Goal: Task Accomplishment & Management: Manage account settings

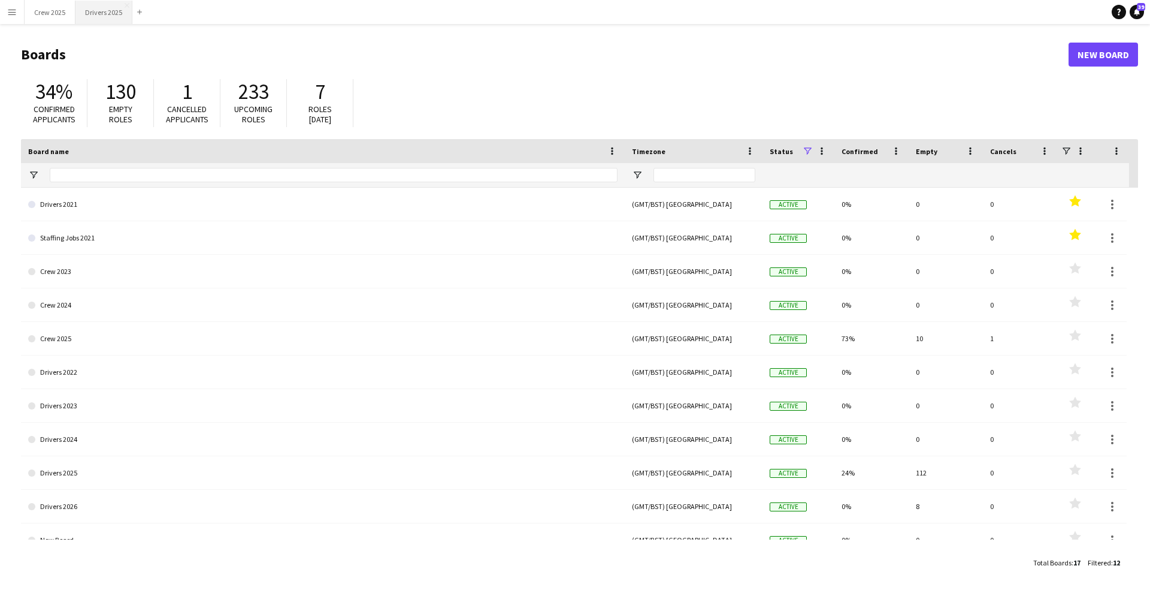
click at [99, 18] on button "Drivers 2025 Close" at bounding box center [103, 12] width 57 height 23
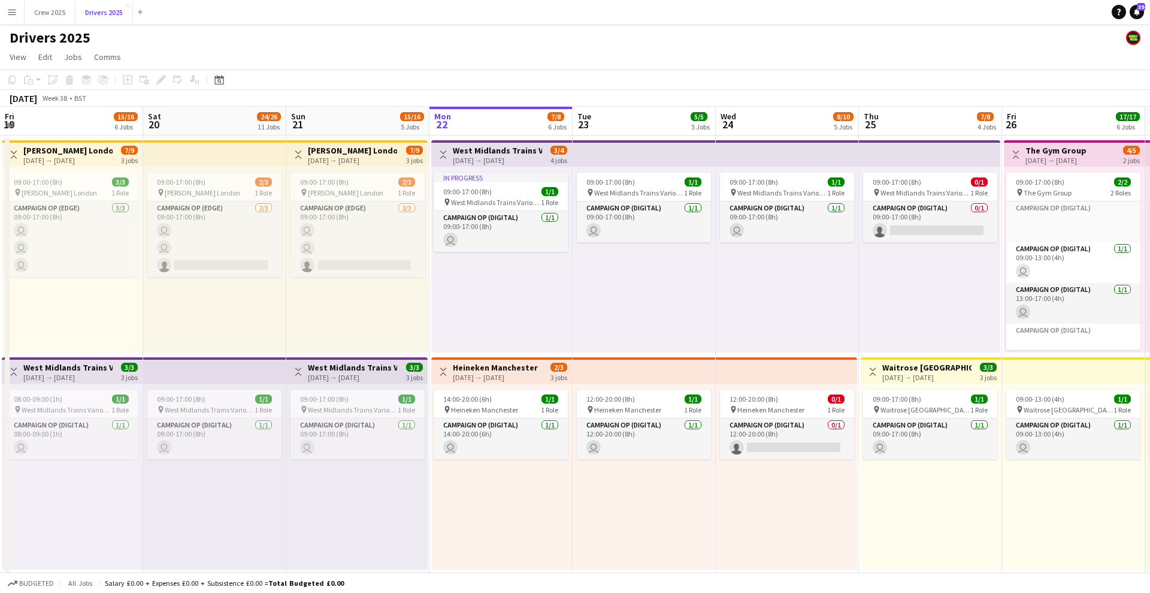
scroll to position [0, 286]
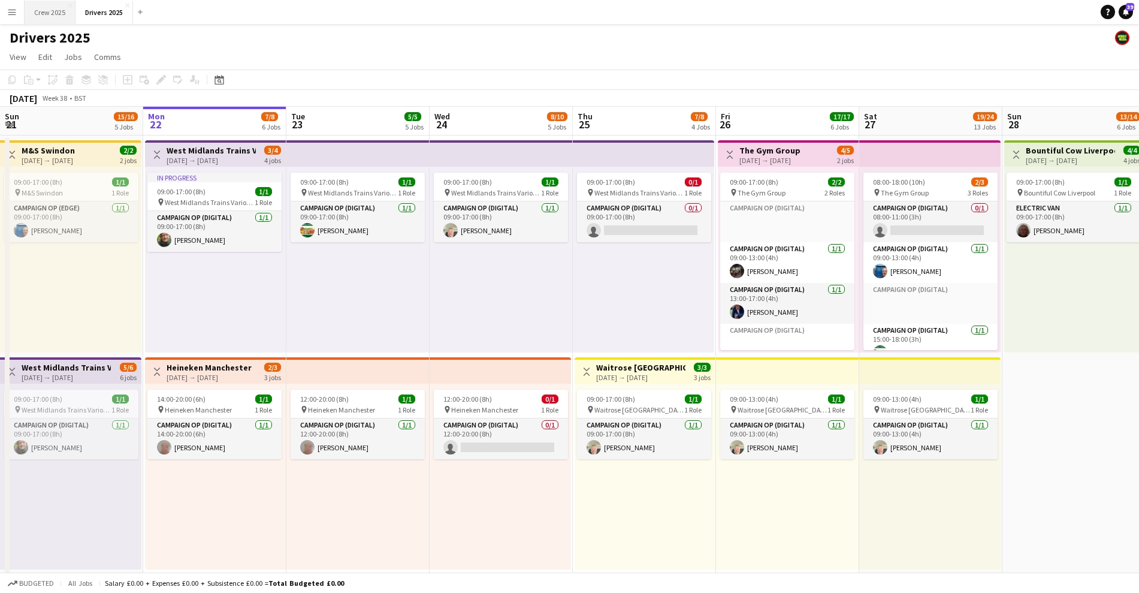
click at [54, 13] on button "Crew 2025 Close" at bounding box center [50, 12] width 51 height 23
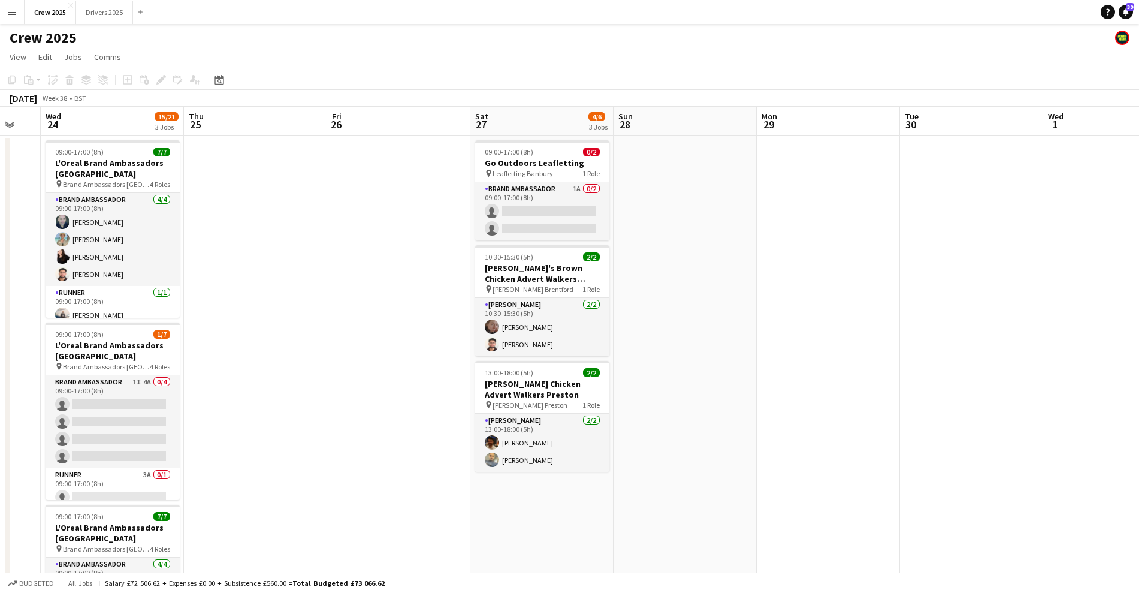
drag, startPoint x: 805, startPoint y: 320, endPoint x: 413, endPoint y: 334, distance: 391.5
click at [415, 337] on app-calendar-viewport "Sun 21 Mon 22 Tue 23 Wed 24 15/21 3 Jobs Thu 25 Fri 26 Sat 27 4/6 3 Jobs Sun 28…" at bounding box center [569, 406] width 1139 height 599
click at [525, 207] on app-card-role "Brand Ambassador 1A 0/2 09:00-17:00 (8h) single-neutral-actions single-neutral-…" at bounding box center [542, 211] width 134 height 58
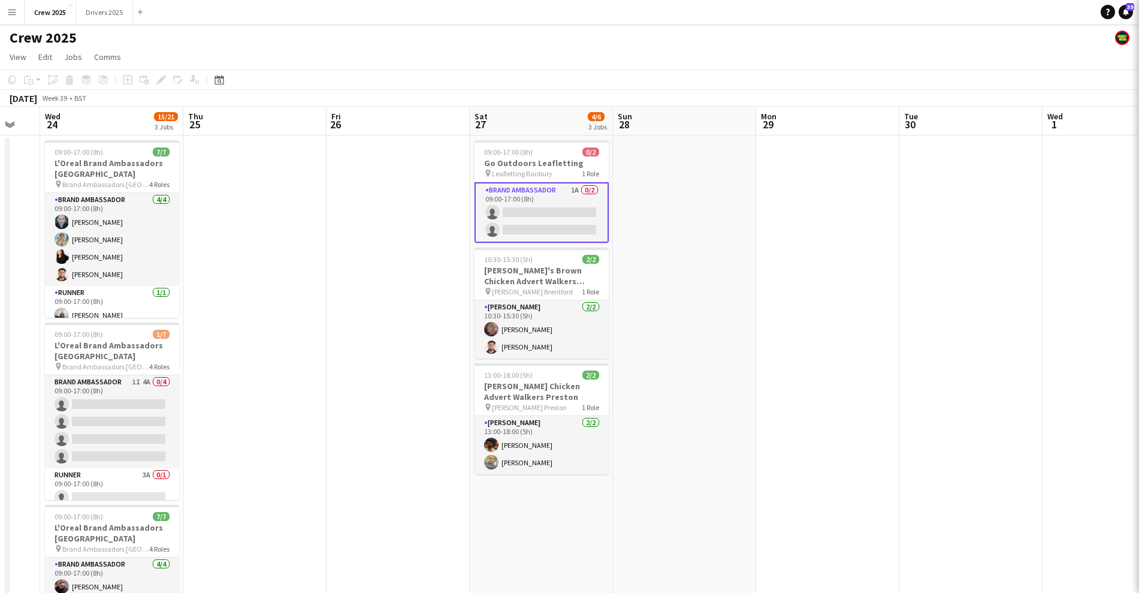
scroll to position [0, 388]
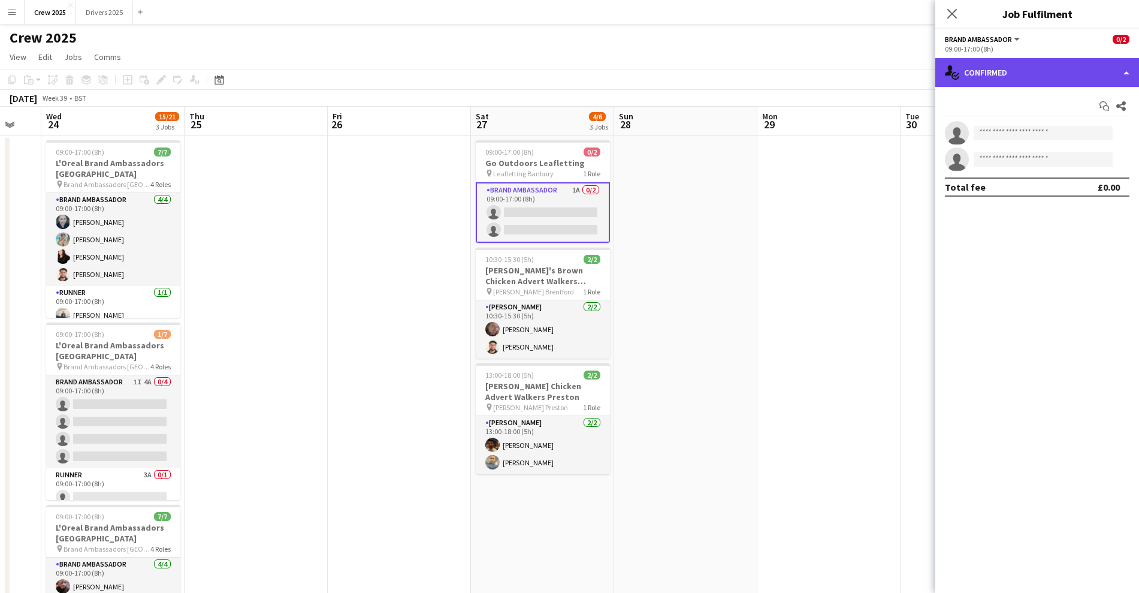
click at [1042, 67] on div "single-neutral-actions-check-2 Confirmed" at bounding box center [1037, 72] width 204 height 29
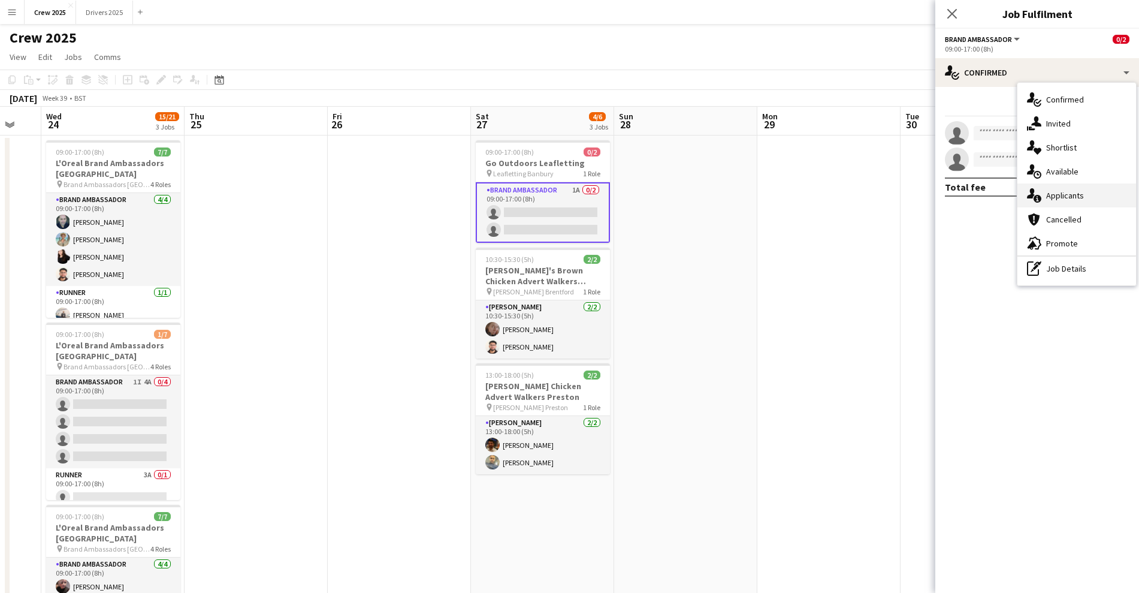
click at [1083, 199] on span "Applicants" at bounding box center [1065, 195] width 38 height 11
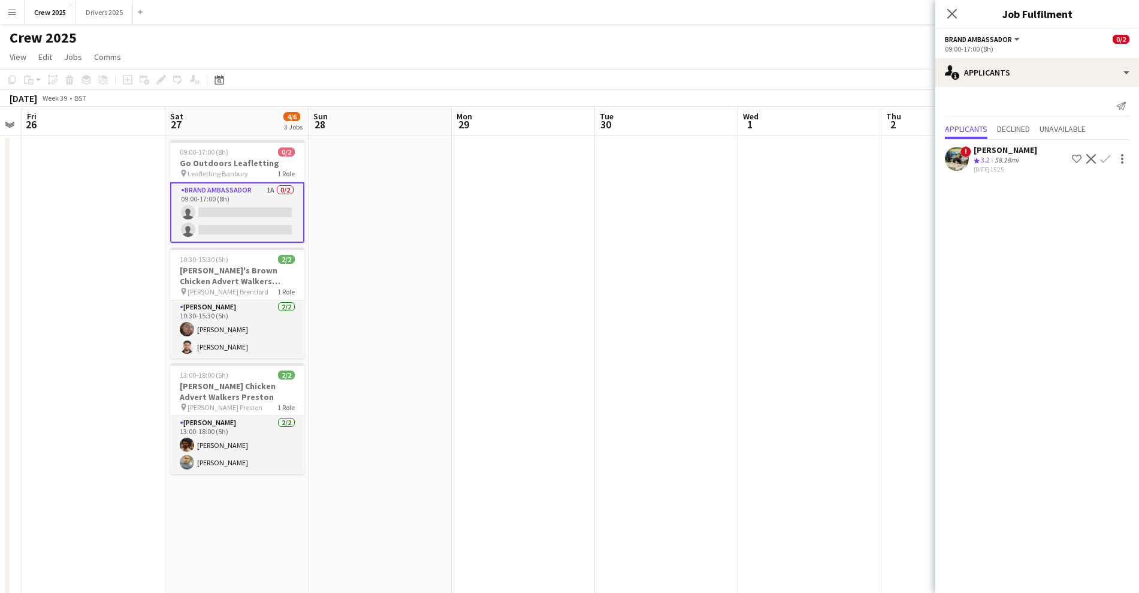
drag, startPoint x: 798, startPoint y: 427, endPoint x: 492, endPoint y: 455, distance: 307.5
click at [492, 455] on app-calendar-viewport "Tue 23 Wed 24 15/21 3 Jobs Thu 25 Fri 26 Sat 27 4/6 3 Jobs Sun 28 Mon 29 Tue 30…" at bounding box center [569, 406] width 1139 height 599
